Goal: Obtain resource: Obtain resource

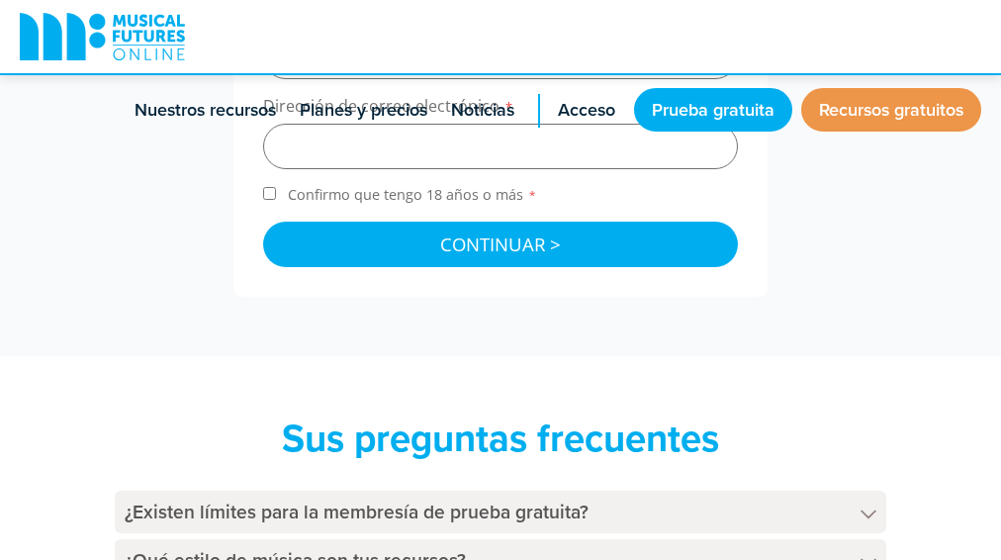
scroll to position [1088, 0]
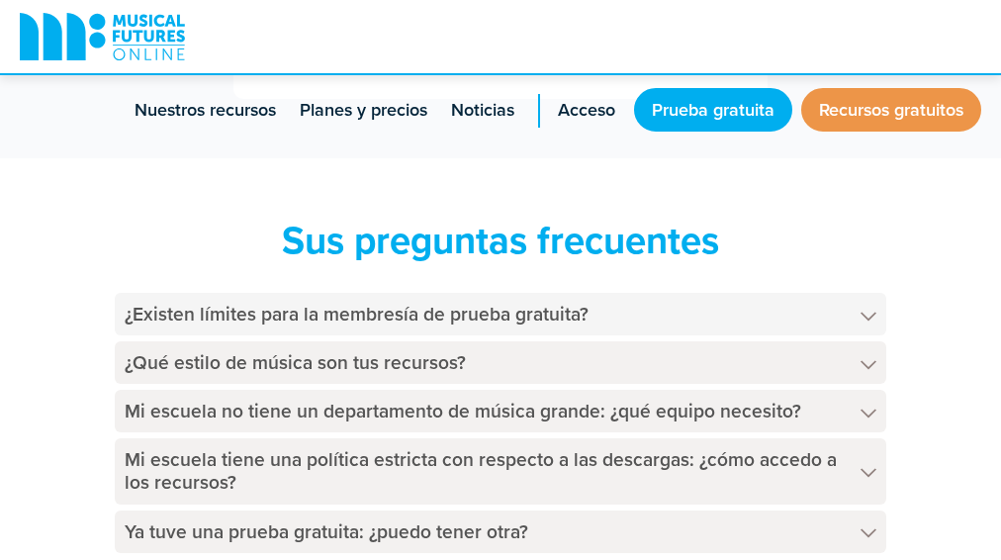
click at [869, 319] on polygon at bounding box center [869, 316] width 16 height 9
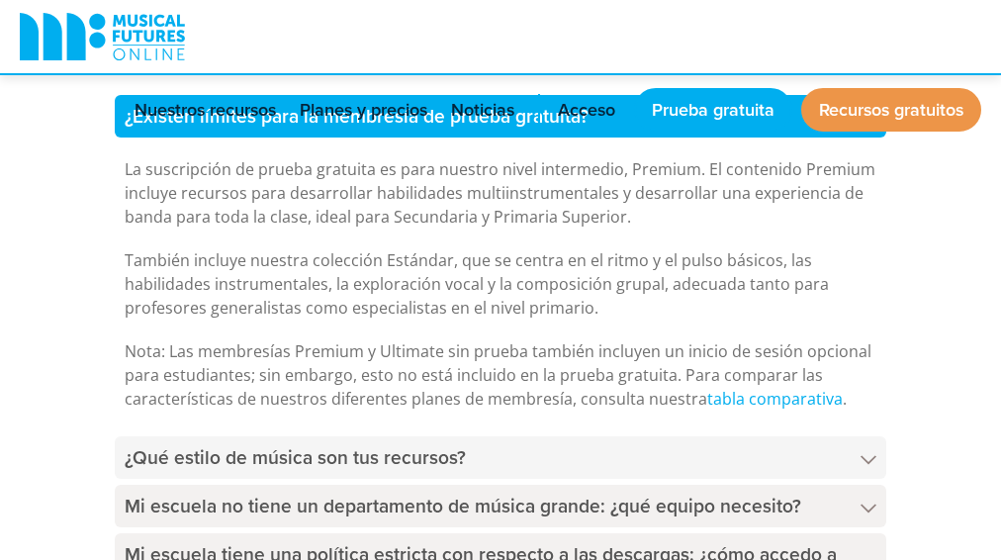
scroll to position [1385, 0]
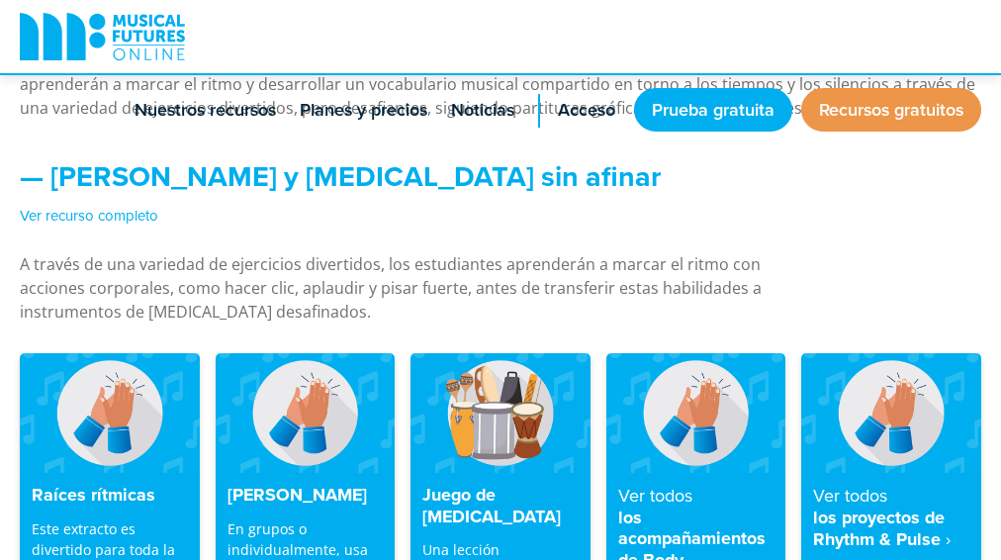
scroll to position [1879, 0]
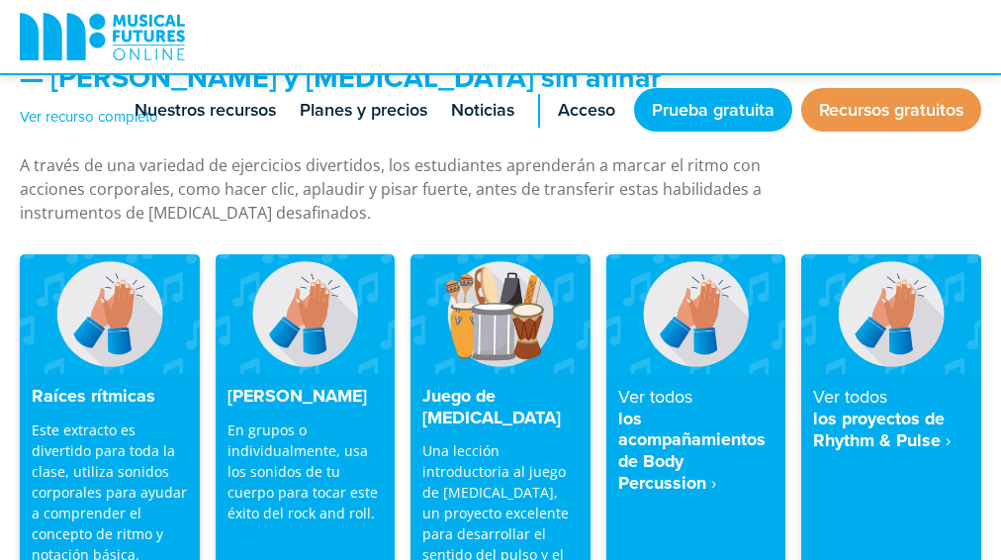
click at [112, 293] on img at bounding box center [110, 314] width 180 height 120
click at [94, 420] on font "Este extracto es divertido para toda la clase, utiliza sonidos corporales para …" at bounding box center [109, 491] width 155 height 143
